Goal: Task Accomplishment & Management: Use online tool/utility

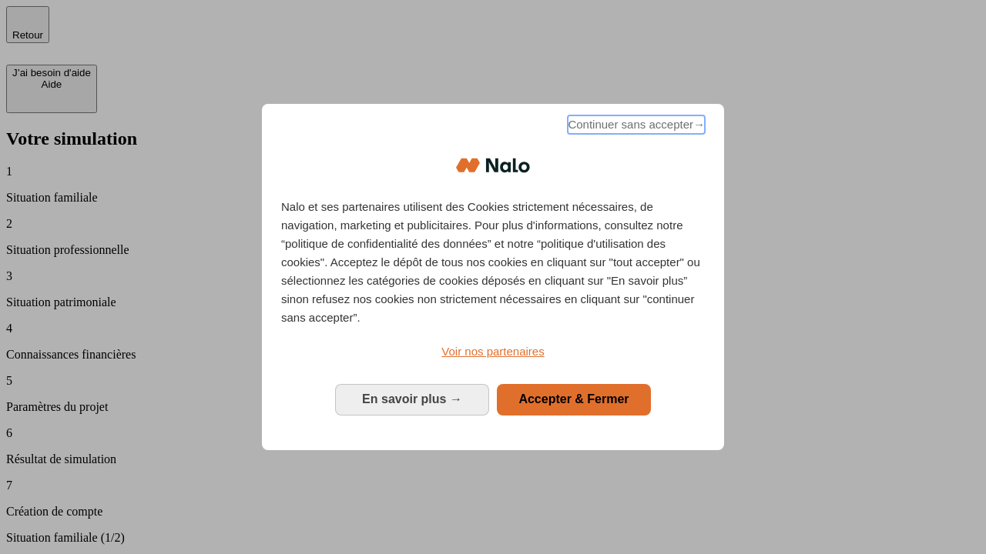
click at [634, 127] on span "Continuer sans accepter →" at bounding box center [635, 124] width 137 height 18
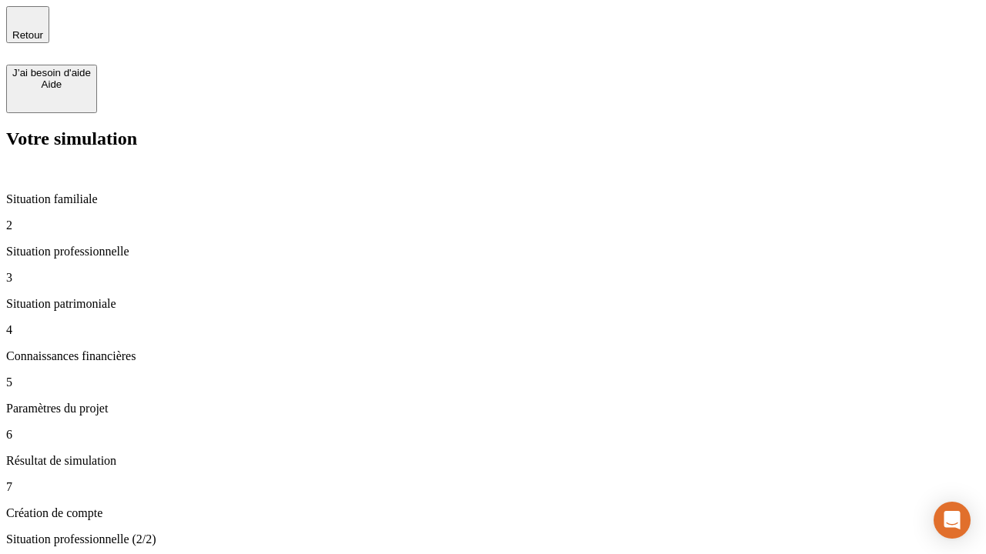
type input "30 000"
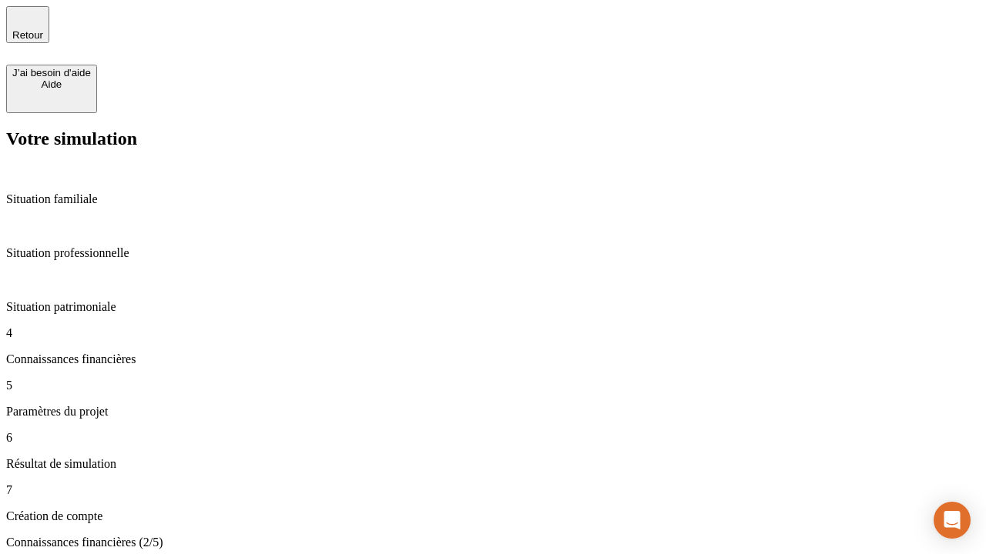
scroll to position [3, 0]
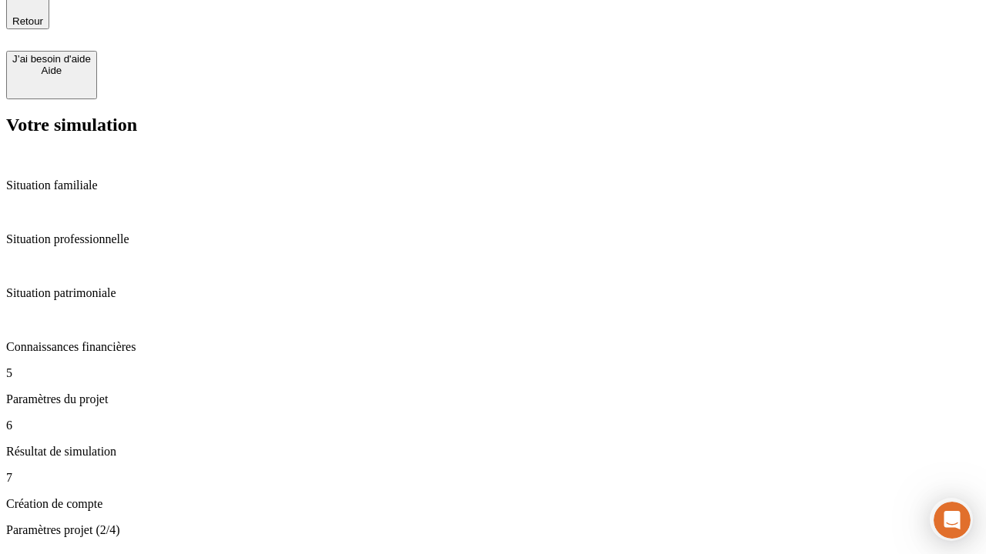
type input "25"
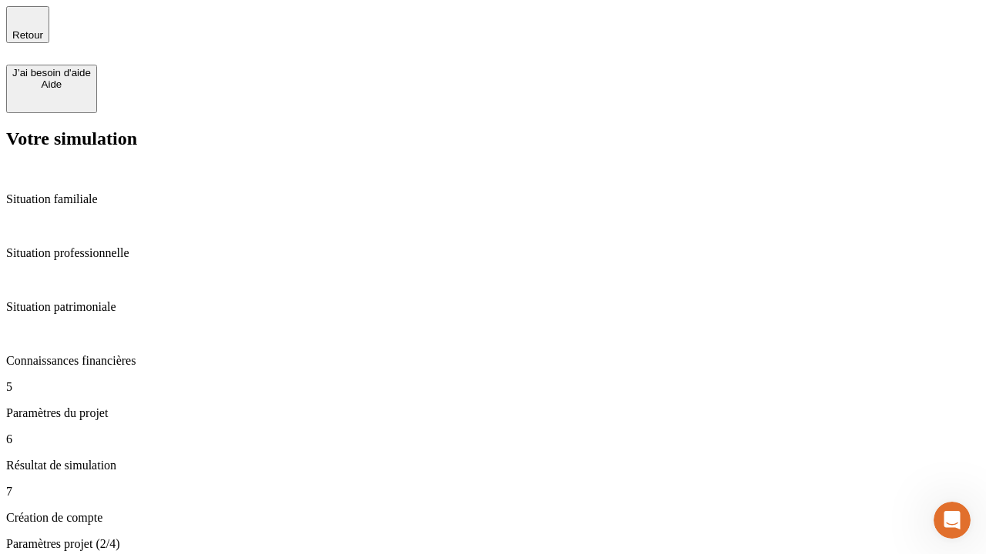
type input "64"
type input "1 000"
type input "640"
